Goal: Find specific page/section: Find specific page/section

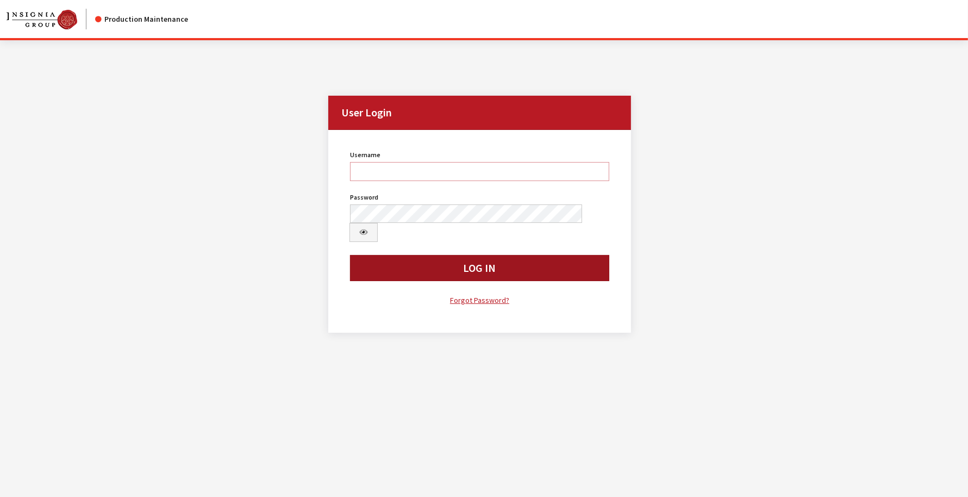
type input "mhossain"
click at [421, 255] on button "Log In" at bounding box center [479, 268] width 259 height 26
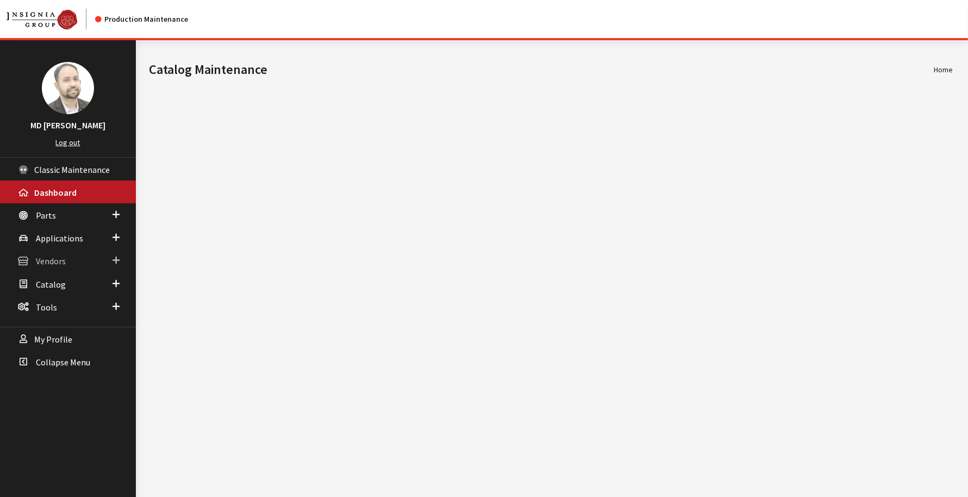
click at [56, 261] on span "Vendors" at bounding box center [51, 261] width 30 height 11
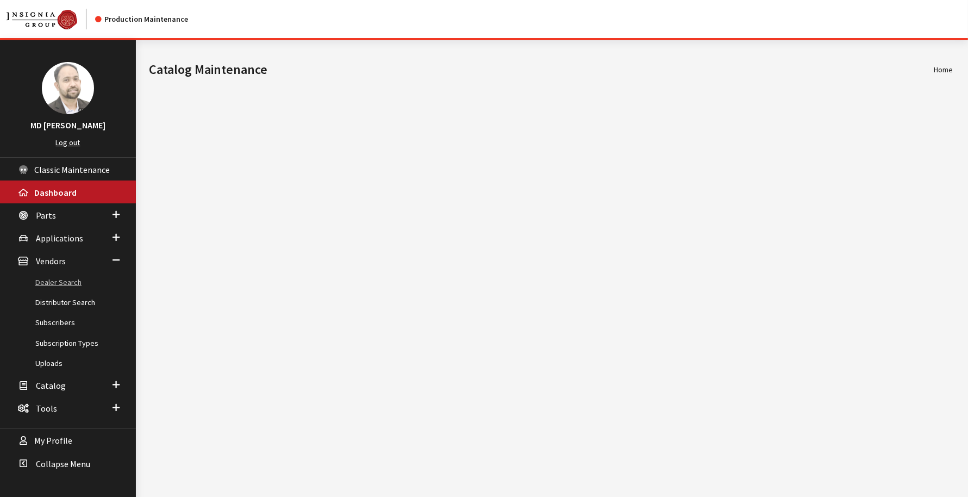
click at [60, 280] on link "Dealer Search" at bounding box center [68, 282] width 136 height 20
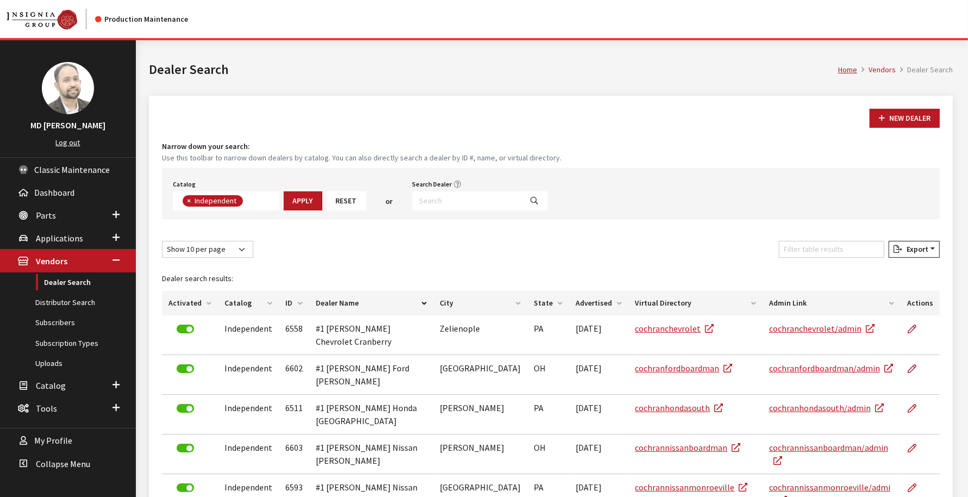
scroll to position [77, 0]
click at [432, 202] on input "Search Dealer" at bounding box center [467, 200] width 110 height 19
type input "qacat"
select select
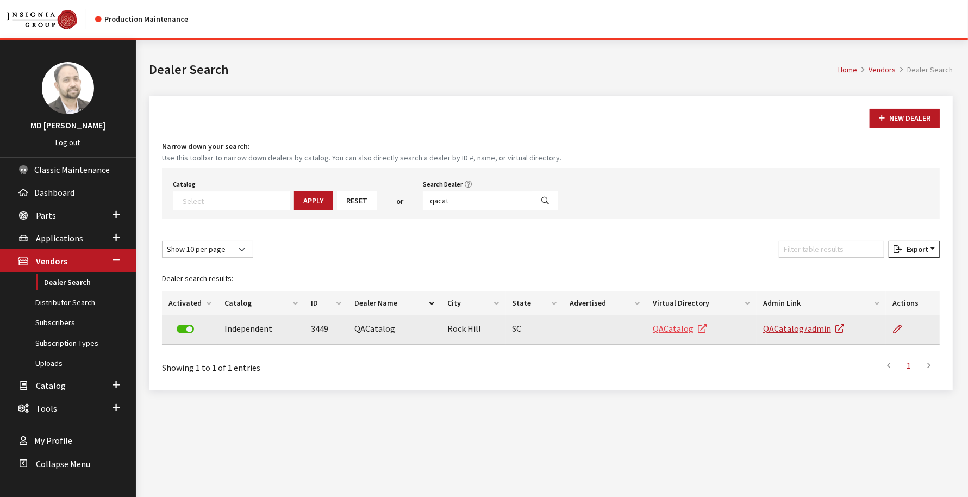
click at [674, 326] on link "QACatalog" at bounding box center [680, 328] width 54 height 11
